Goal: Use online tool/utility: Utilize a website feature to perform a specific function

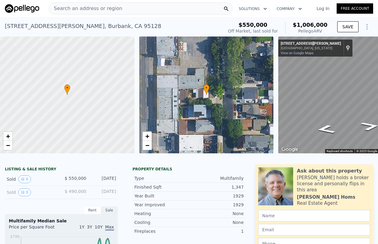
click at [183, 10] on div "Search an address or region" at bounding box center [141, 8] width 184 height 12
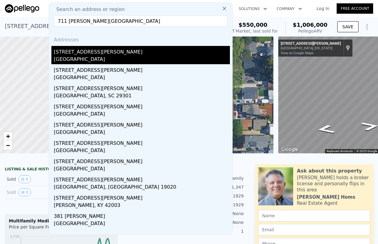
type input "711 [PERSON_NAME][GEOGRAPHIC_DATA]"
click at [141, 55] on div "[STREET_ADDRESS][PERSON_NAME]" at bounding box center [142, 51] width 176 height 10
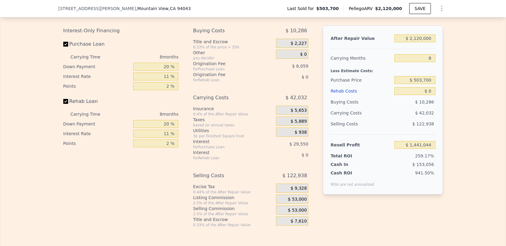
scroll to position [948, 0]
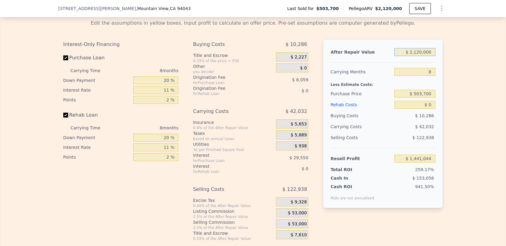
drag, startPoint x: 429, startPoint y: 61, endPoint x: 407, endPoint y: 61, distance: 21.9
click at [378, 56] on input "$ 2,120,000" at bounding box center [415, 52] width 41 height 8
type input "$ 3"
type input "-$ 550,912"
type input "$ 36"
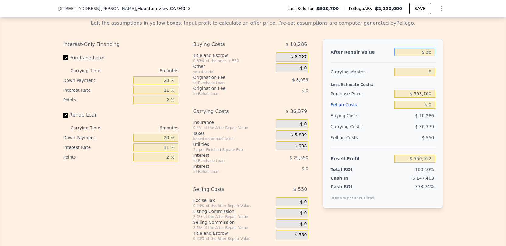
type input "-$ 550,881"
type input "$ 360"
type input "-$ 550,577"
type input "$ 3,600"
type input "-$ 547,533"
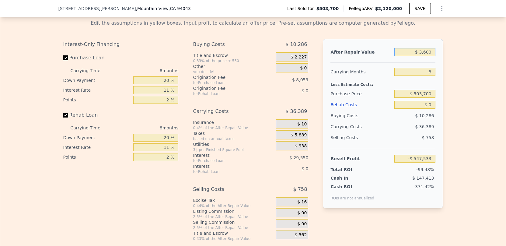
type input "$ 36,000"
type input "-$ 517,089"
type input "$ 360,000"
type input "-$ 212,658"
type input "$ 3,600,000"
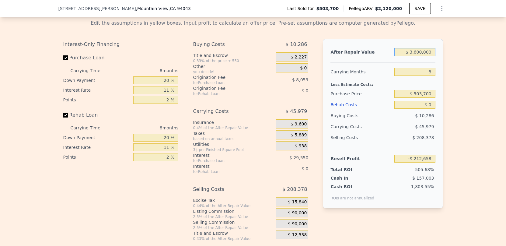
type input "$ 2,831,657"
type input "$ 3,600,000"
drag, startPoint x: 431, startPoint y: 78, endPoint x: 426, endPoint y: 78, distance: 4.6
click at [378, 76] on input "8" at bounding box center [415, 72] width 41 height 8
type input "24"
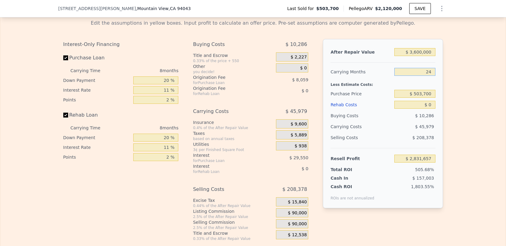
type input "$ 2,739,700"
type input "24"
drag, startPoint x: 431, startPoint y: 101, endPoint x: 411, endPoint y: 101, distance: 20.1
click at [378, 98] on input "$ 503,700" at bounding box center [415, 94] width 41 height 8
type input "$ 5"
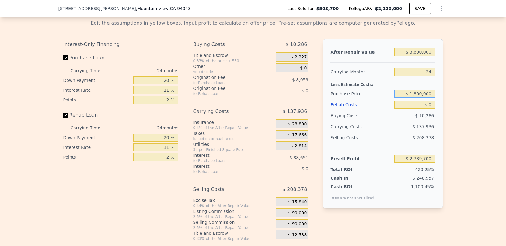
type input "$ 1,800,000"
type input "$ 1,190,198"
drag, startPoint x: 431, startPoint y: 114, endPoint x: 424, endPoint y: 114, distance: 7.3
click at [378, 109] on input "$ 0" at bounding box center [415, 105] width 41 height 8
type input "$ 1"
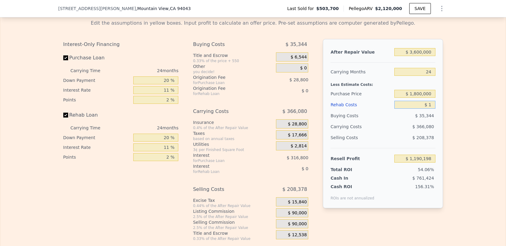
type input "$ 1,190,197"
type input "$ 10"
type input "$ 1,190,188"
type input "$ 108"
type input "$ 1,190,064"
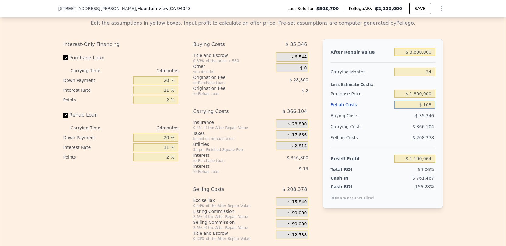
type input "$ 1,080"
type input "$ 1,188,909"
type input "$ 10,800"
type input "$ 1,177,329"
type input "$ 108,000"
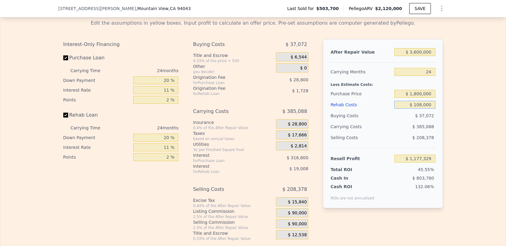
type input "$ 1,061,462"
type input "$ 1,080,000"
type input "-$ 97,162"
type input "$ 1,080,000"
drag, startPoint x: 167, startPoint y: 88, endPoint x: 146, endPoint y: 88, distance: 21.6
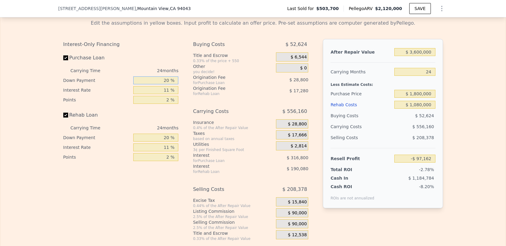
click at [146, 84] on input "20 %" at bounding box center [155, 80] width 45 height 8
type input "1 %"
type input "-$ 179,242"
type input "10 %"
type input "-$ 140,362"
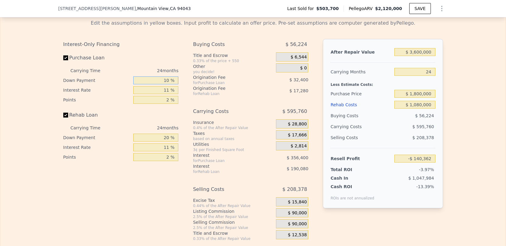
type input "10 %"
type input "1 %"
type input "$ 183,638"
type input "10 %"
type input "-$ 107,962"
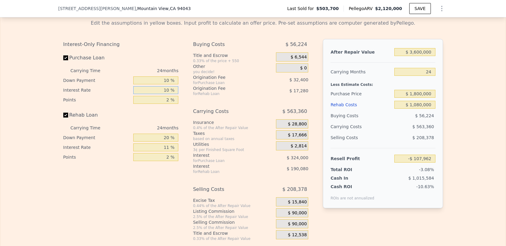
type input "10 %"
type input "1 %"
type input "-$ 91,762"
type input "1 %"
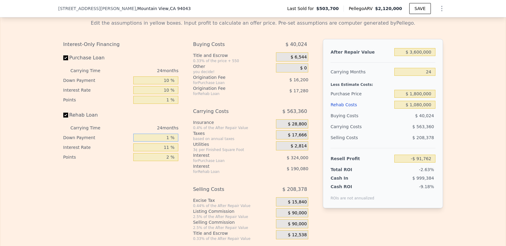
type input "-$ 141,010"
type input "10 %"
type input "-$ 117,682"
type input "10 %"
type input "1 %"
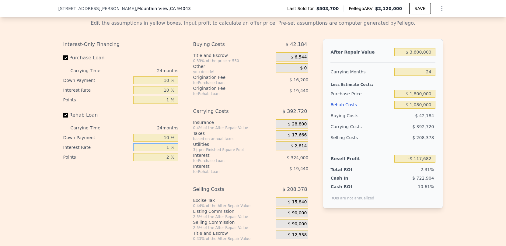
type input "$ 76,718"
type input "10 %"
type input "-$ 98,242"
type input "10 %"
type input "0 %"
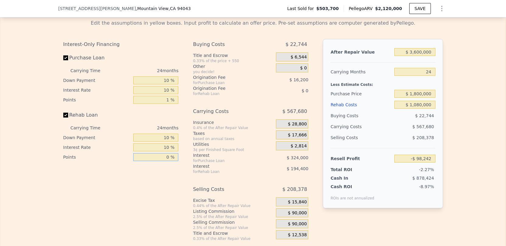
type input "-$ 78,802"
type input "0 %"
drag, startPoint x: 166, startPoint y: 143, endPoint x: 154, endPoint y: 143, distance: 12.5
click at [154, 142] on input "10 %" at bounding box center [155, 138] width 45 height 8
type input "1 %"
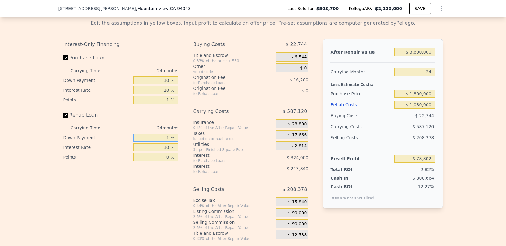
type input "-$ 98,242"
type input "0 %"
type input "-$ 100,402"
type input "0 %"
click at [378, 157] on div "Edit the assumptions in yellow boxes. Input profit to calculate an offer price.…" at bounding box center [253, 128] width 506 height 227
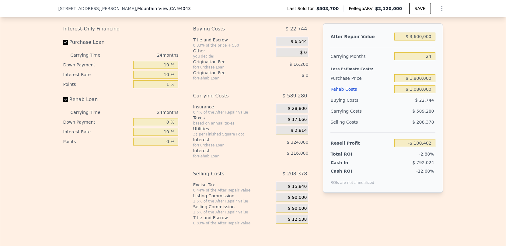
scroll to position [963, 0]
click at [288, 201] on span "$ 90,000" at bounding box center [297, 198] width 19 height 5
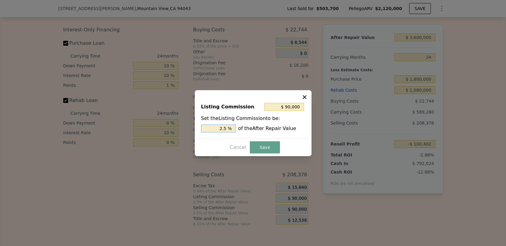
drag, startPoint x: 228, startPoint y: 127, endPoint x: 207, endPoint y: 127, distance: 21.6
click at [207, 127] on input "2.5 %" at bounding box center [218, 129] width 35 height 8
type input "$ 36,000"
type input "1.0 %"
click at [268, 145] on button "Save" at bounding box center [265, 147] width 30 height 12
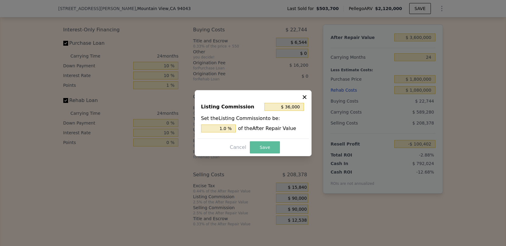
type input "-$ 46,402"
